Goal: Information Seeking & Learning: Find contact information

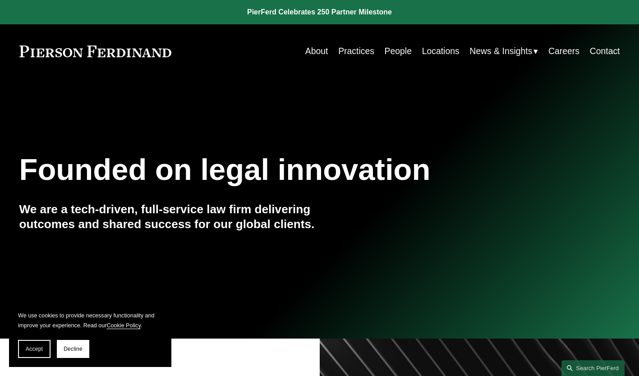
click at [353, 51] on link "Practices" at bounding box center [356, 51] width 36 height 18
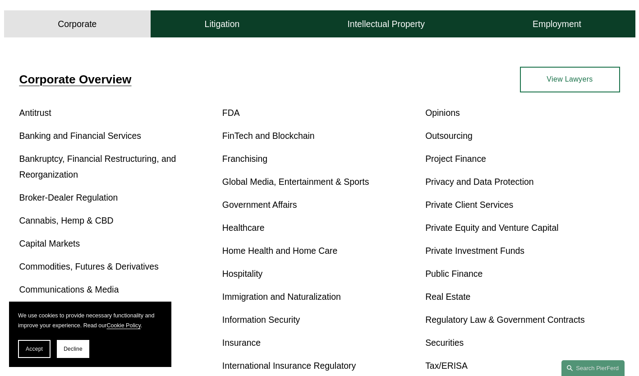
scroll to position [282, 0]
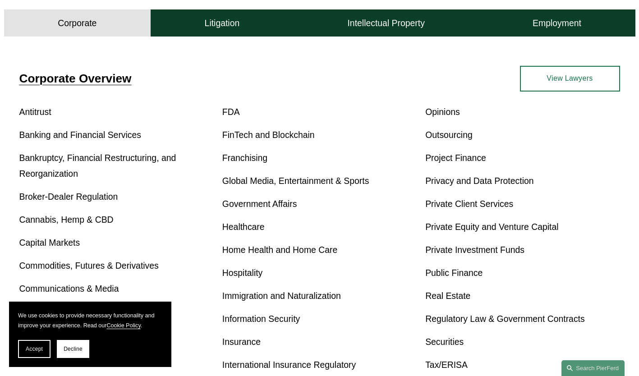
click at [261, 232] on link "Healthcare" at bounding box center [243, 227] width 42 height 10
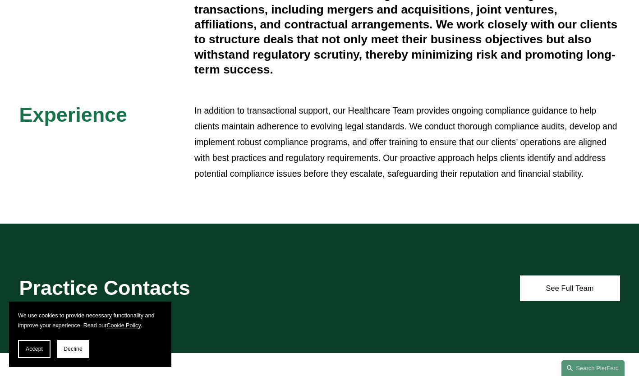
scroll to position [402, 0]
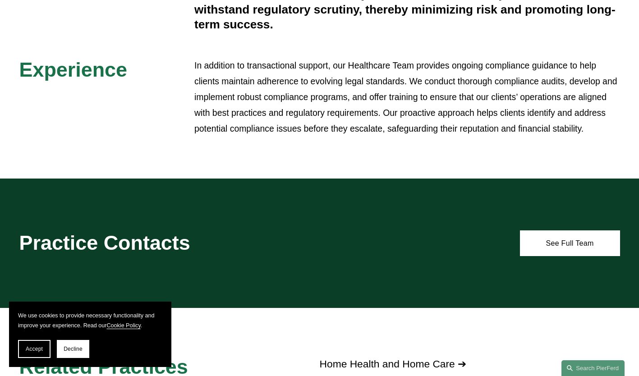
click at [576, 242] on link "See Full Team" at bounding box center [570, 243] width 100 height 26
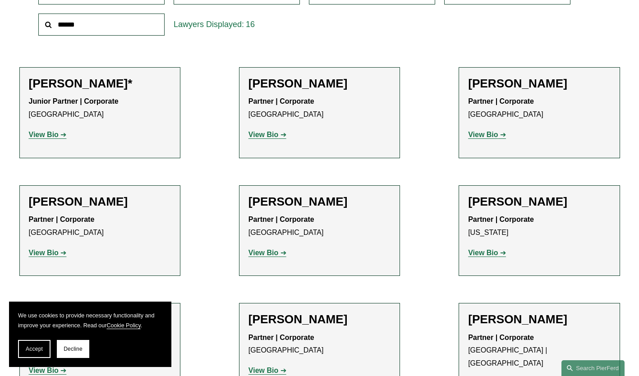
scroll to position [319, 0]
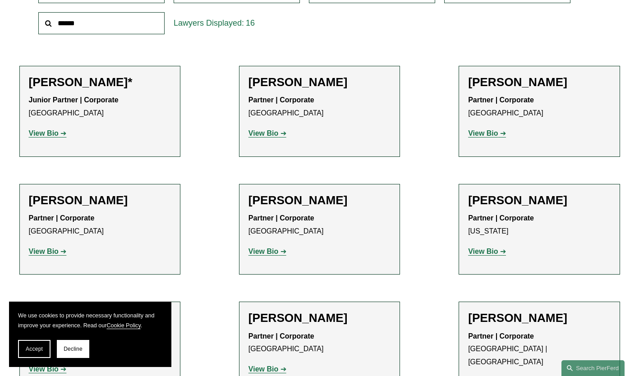
click at [54, 84] on h2 "[PERSON_NAME]*" at bounding box center [100, 82] width 142 height 14
click at [53, 93] on div "[PERSON_NAME]* Junior Partner | Corporate Chicago View Bio Location: [GEOGRAPHI…" at bounding box center [100, 111] width 142 height 72
click at [41, 136] on strong "View Bio" at bounding box center [44, 133] width 30 height 8
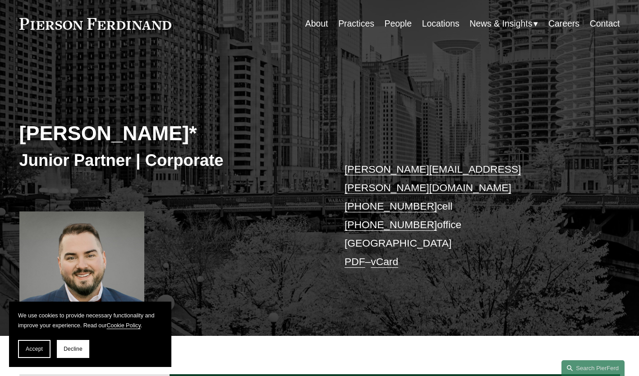
scroll to position [38, 0]
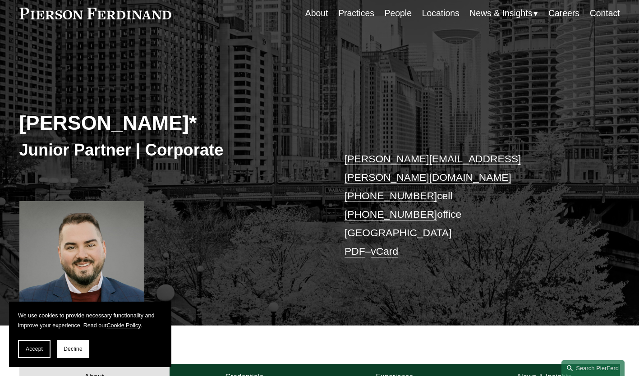
click at [35, 348] on span "Accept" at bounding box center [34, 349] width 17 height 6
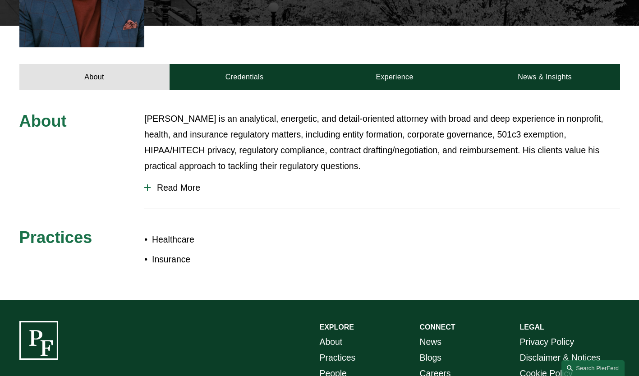
scroll to position [329, 0]
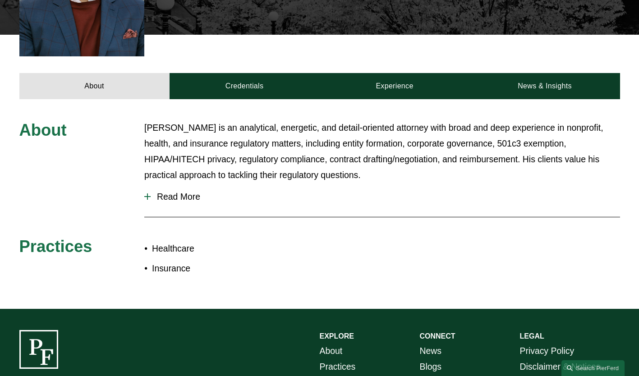
click at [223, 74] on link "Credentials" at bounding box center [244, 86] width 150 height 26
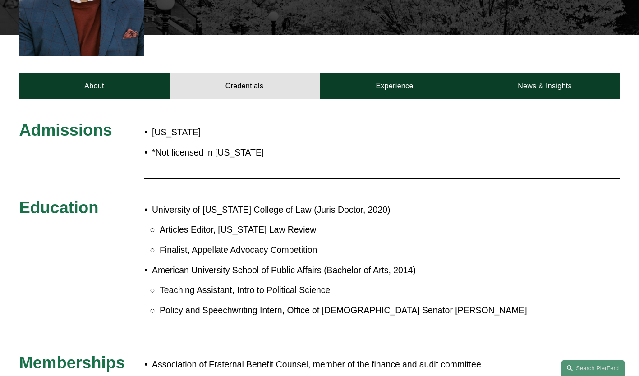
click at [395, 99] on div "Admissions [US_STATE] *Not licensed in [US_STATE] Education University of [US_S…" at bounding box center [319, 262] width 639 height 326
click at [415, 74] on link "Experience" at bounding box center [395, 86] width 150 height 26
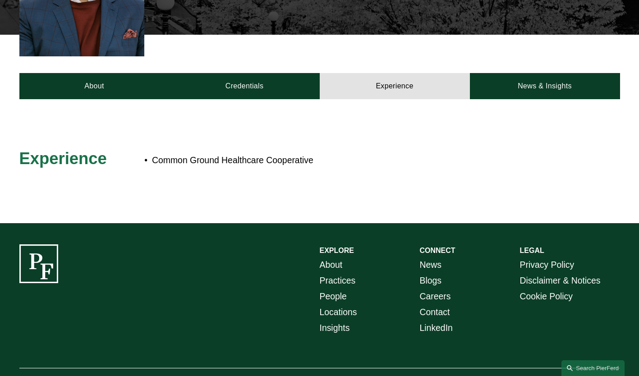
scroll to position [329, 0]
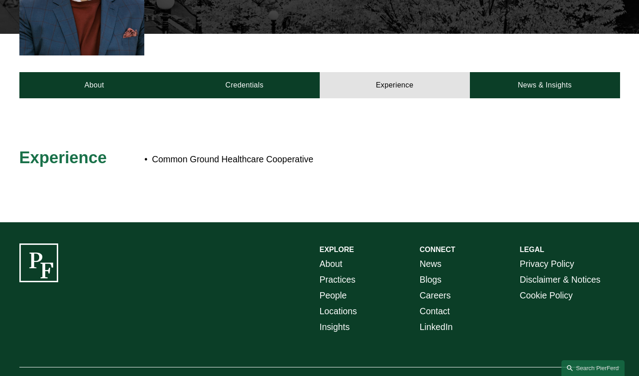
click at [394, 80] on link "Experience" at bounding box center [395, 85] width 150 height 26
click at [513, 72] on link "News & Insights" at bounding box center [545, 85] width 150 height 26
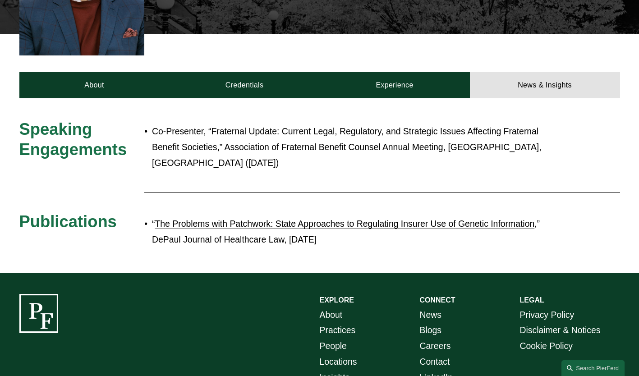
click at [226, 72] on link "Credentials" at bounding box center [244, 85] width 150 height 26
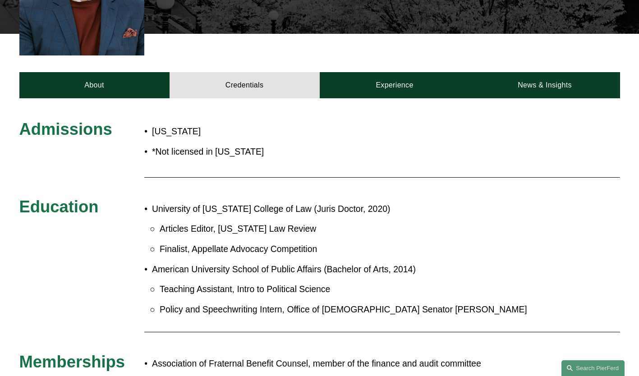
click at [78, 72] on link "About" at bounding box center [94, 85] width 150 height 26
